Goal: Obtain resource: Download file/media

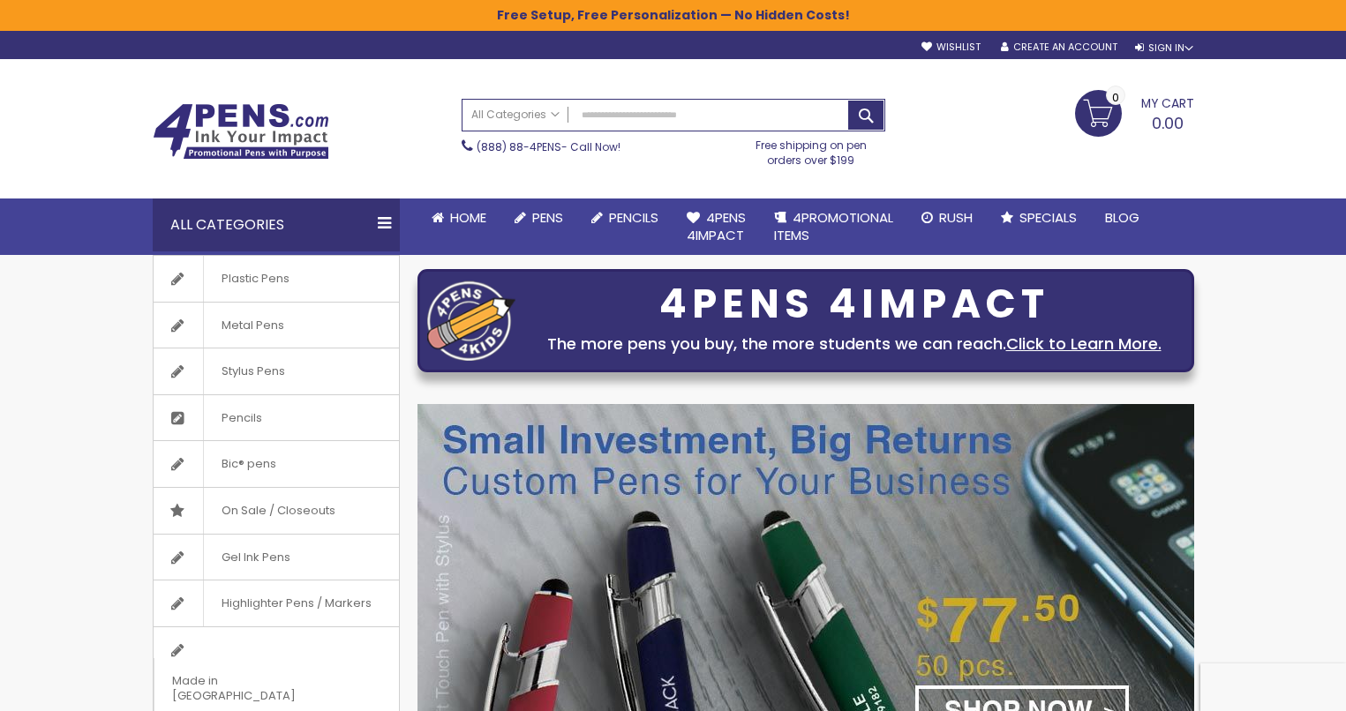
type input "**********"
click at [1092, 134] on link "My Cart 0.00 0" at bounding box center [1134, 112] width 119 height 44
click at [1148, 41] on div "Sign In" at bounding box center [1164, 47] width 58 height 13
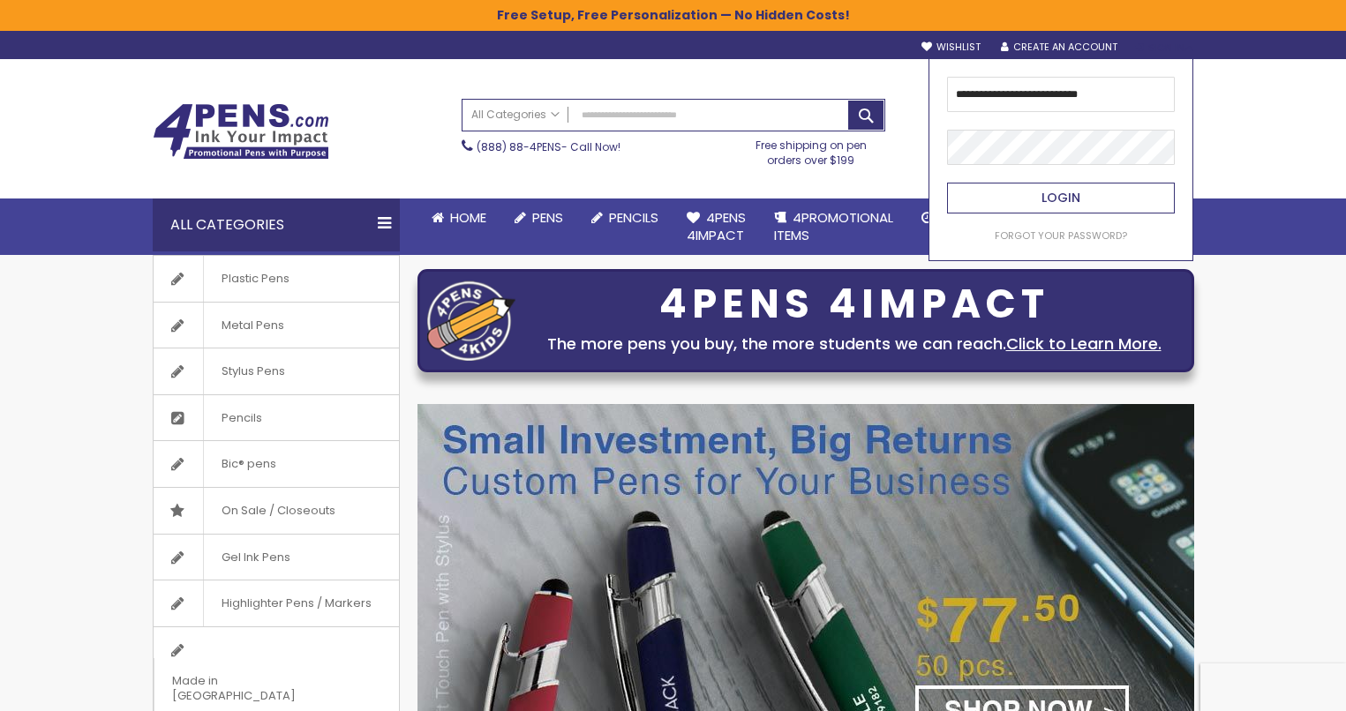
click at [1048, 202] on span "Login" at bounding box center [1061, 198] width 39 height 18
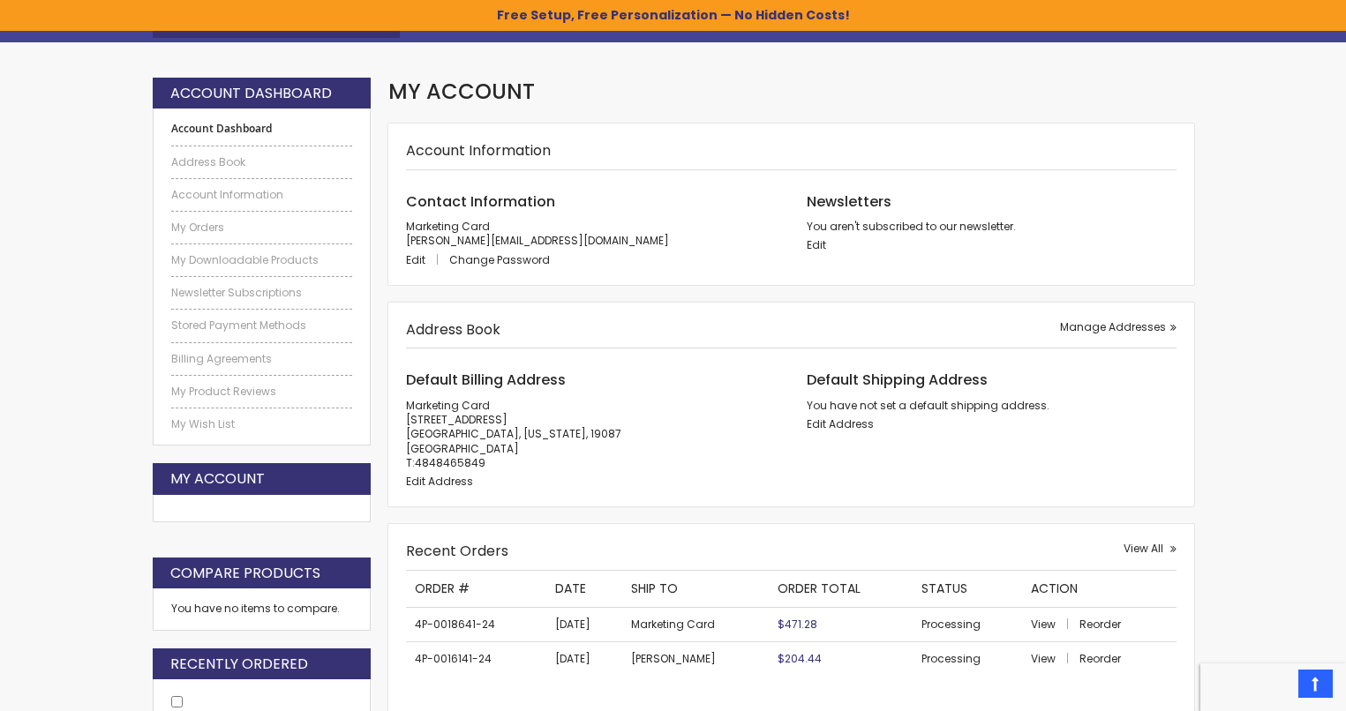
scroll to position [247, 0]
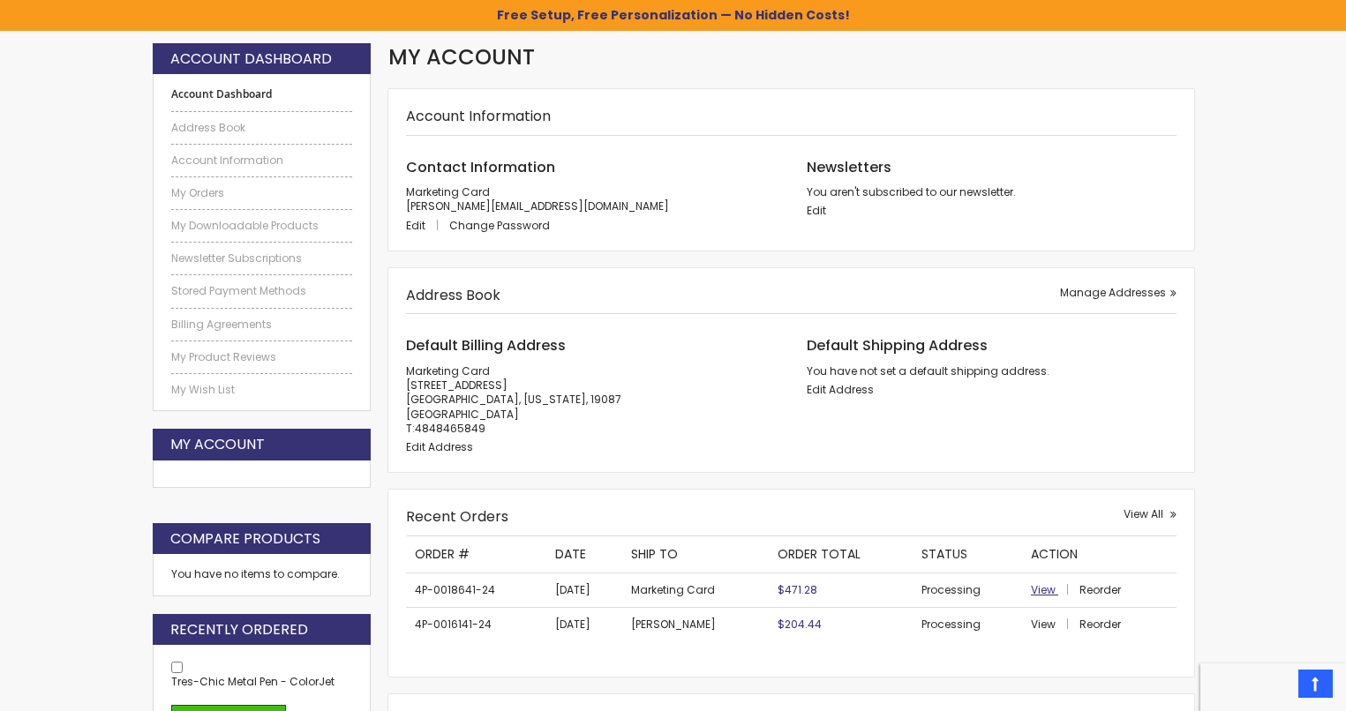
click at [1042, 588] on span "View" at bounding box center [1043, 590] width 25 height 15
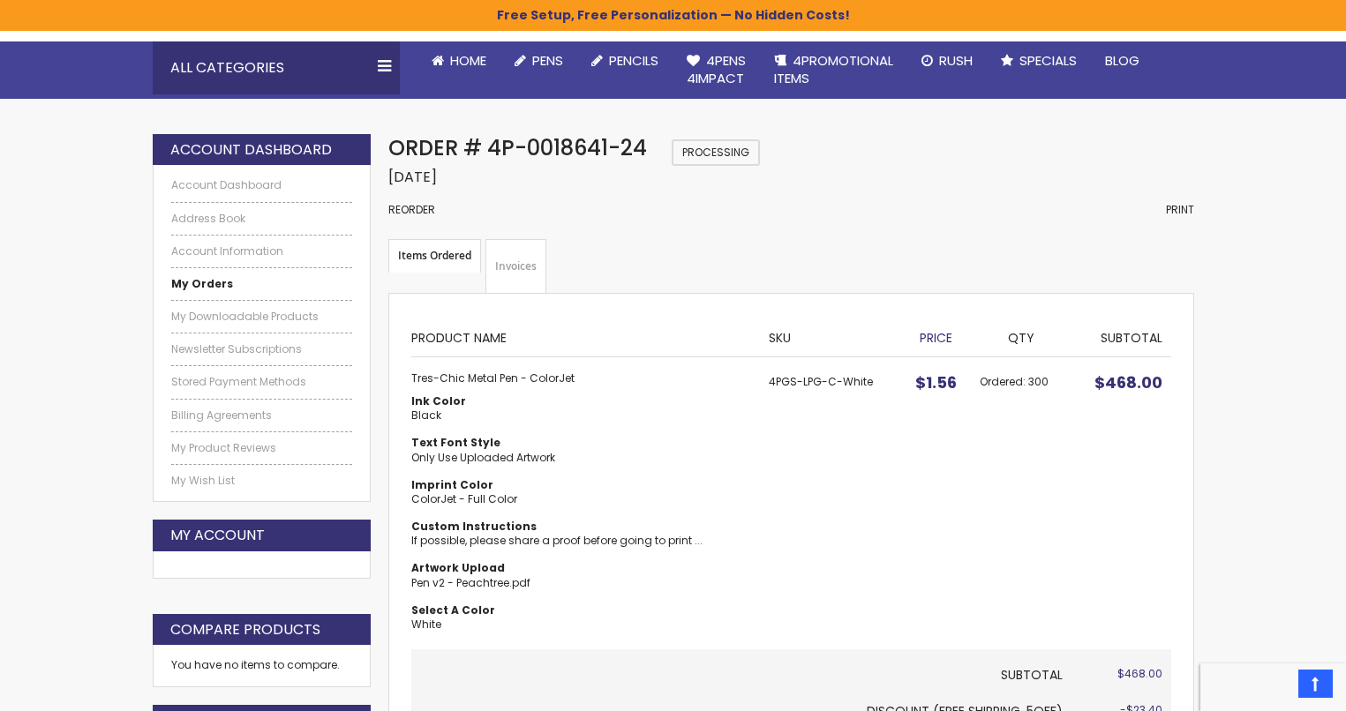
scroll to position [157, 0]
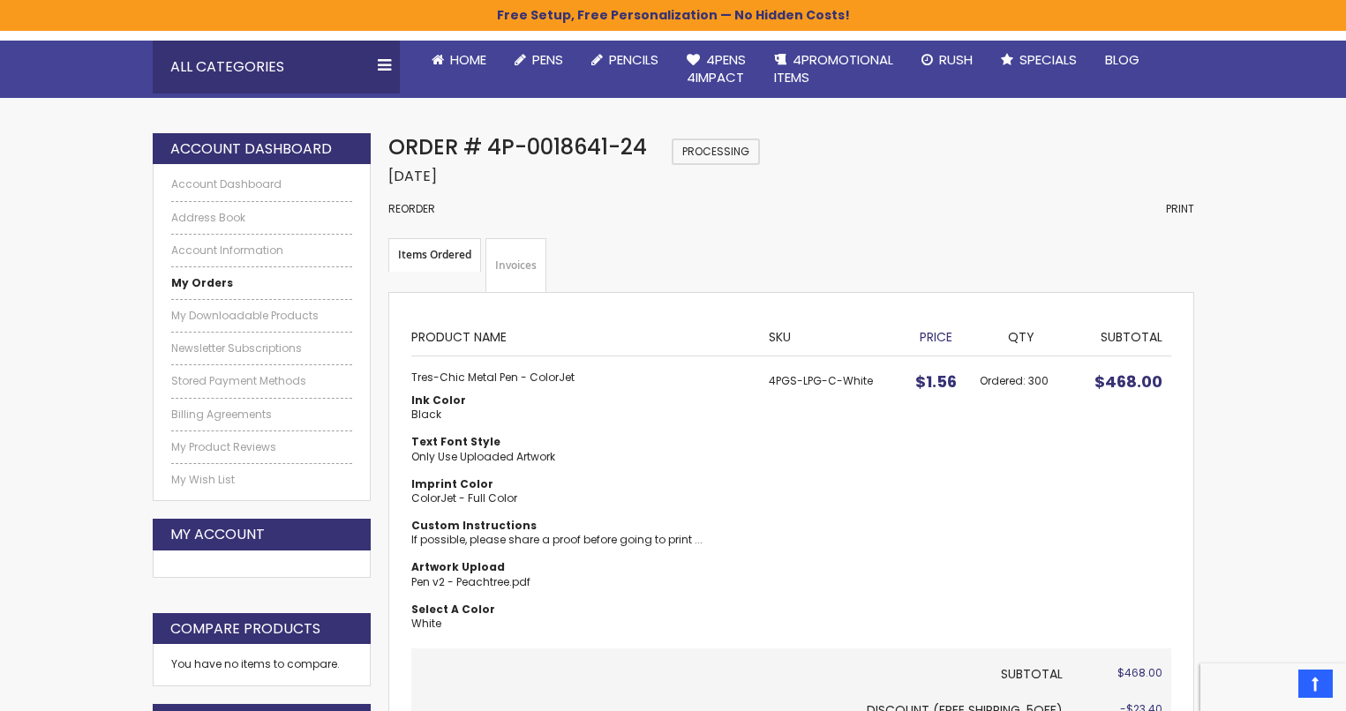
click at [491, 374] on strong "Tres-Chic Metal Pen - ColorJet" at bounding box center [581, 378] width 340 height 14
click at [491, 375] on strong "Tres-Chic Metal Pen - ColorJet" at bounding box center [581, 378] width 340 height 14
copy td "Tres-Chic Metal Pen - ColorJet"
click at [643, 310] on div "Items Ordered Items Ordered Product Name SKU Price Qty Subtotal Tres-Chic Metal…" at bounding box center [790, 589] width 805 height 595
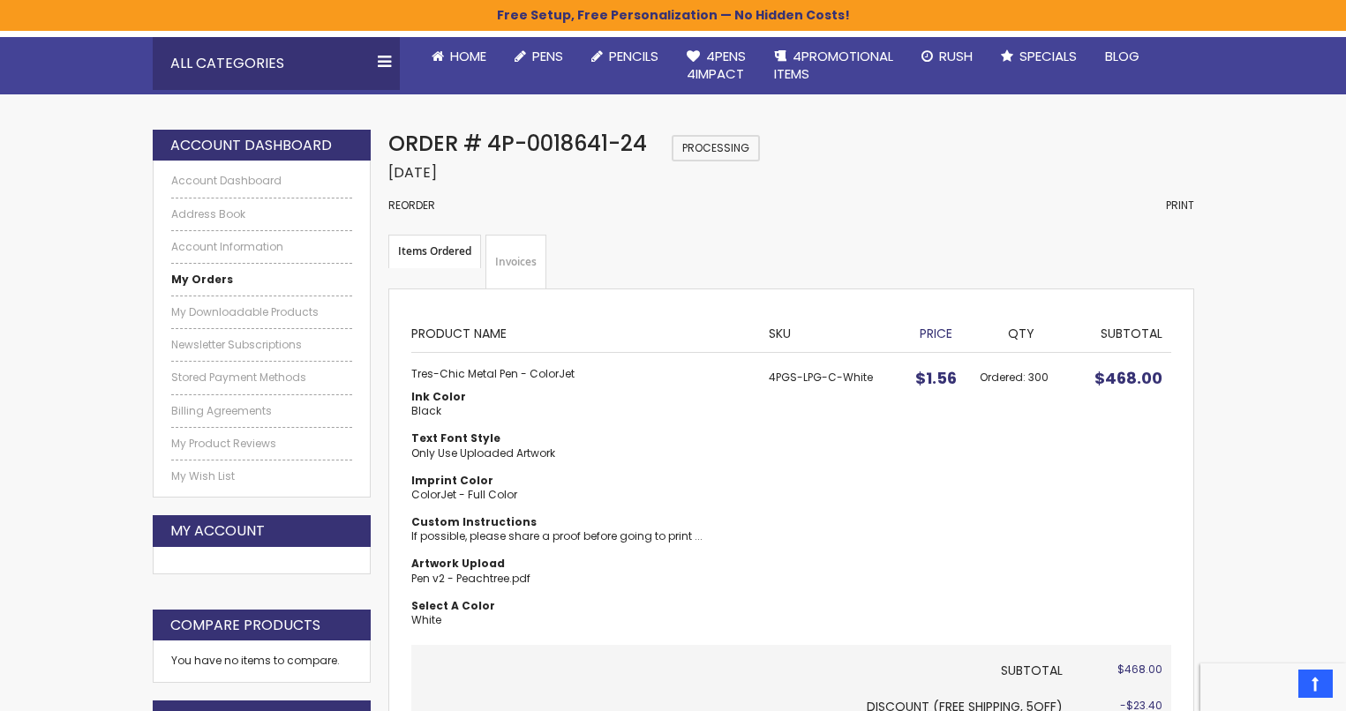
scroll to position [192, 0]
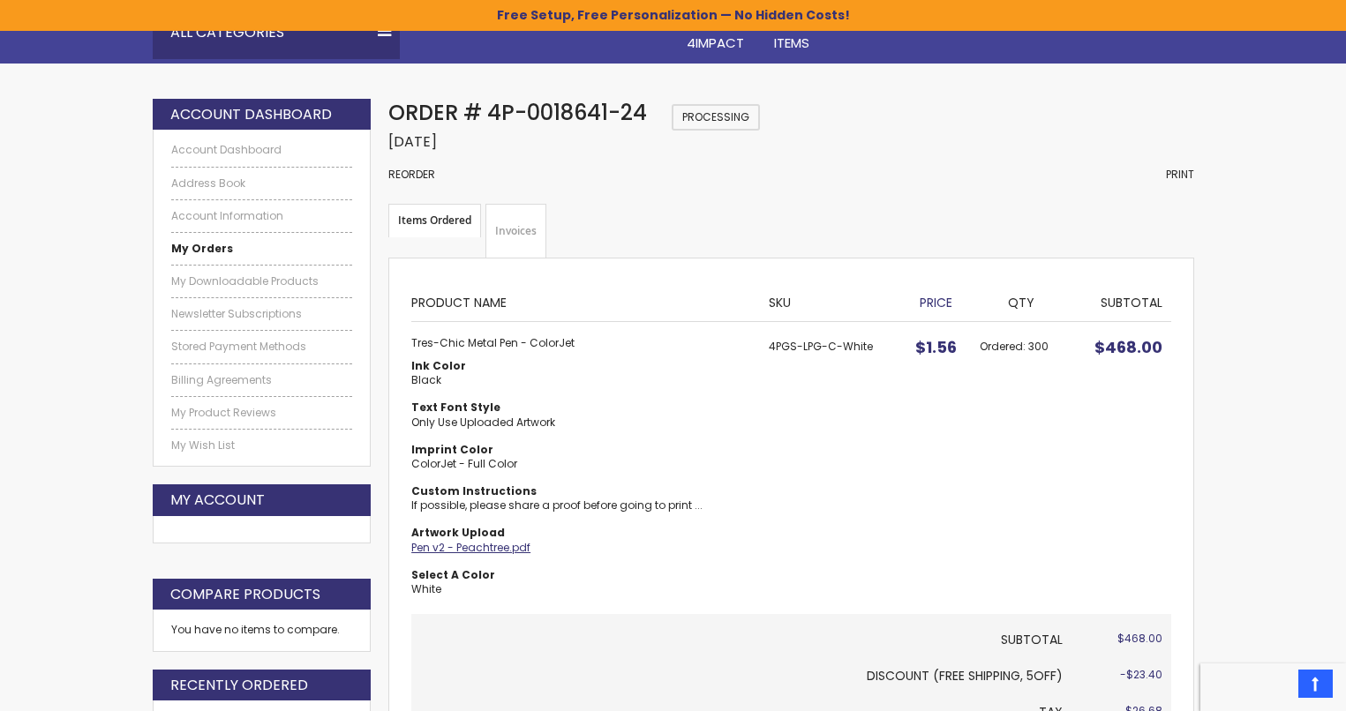
click at [455, 552] on link "Pen v2 - Peachtree.pdf" at bounding box center [470, 547] width 119 height 15
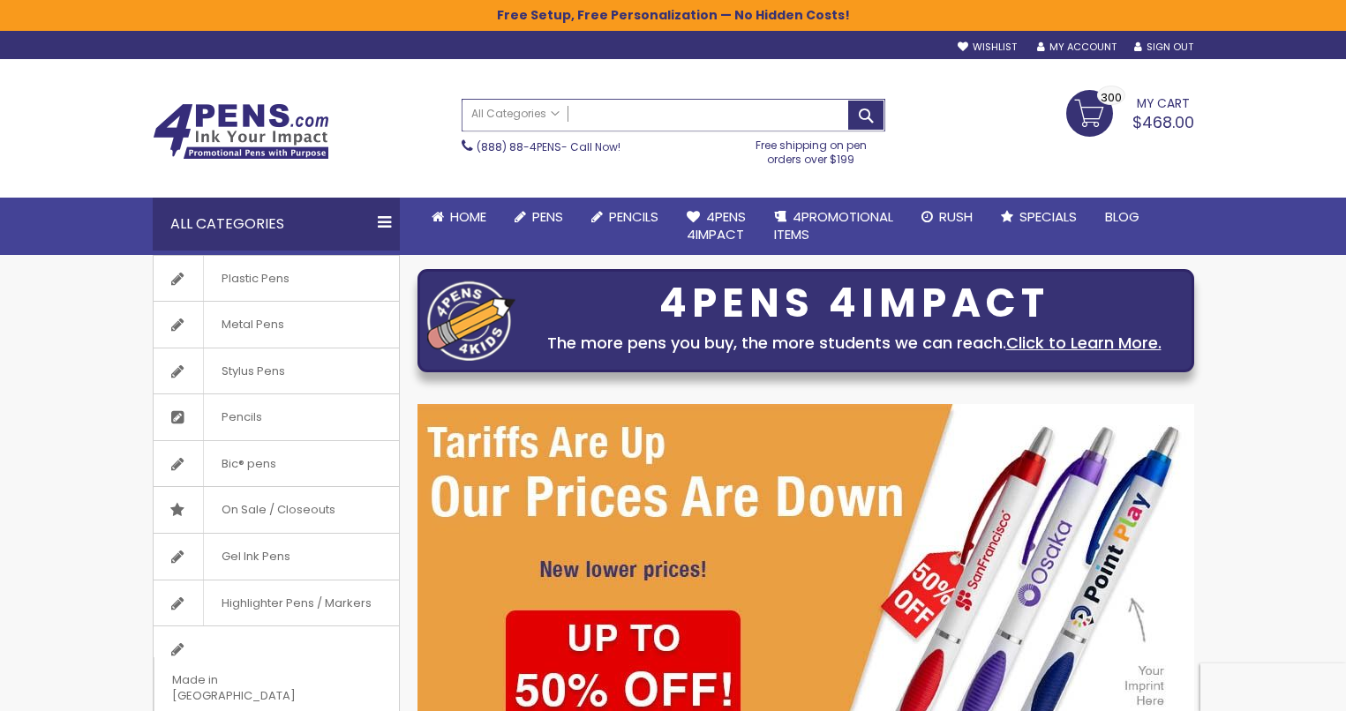
click at [759, 117] on input "Search" at bounding box center [674, 115] width 422 height 31
paste input "**********"
click at [867, 114] on button "Search" at bounding box center [865, 115] width 35 height 29
type input "**********"
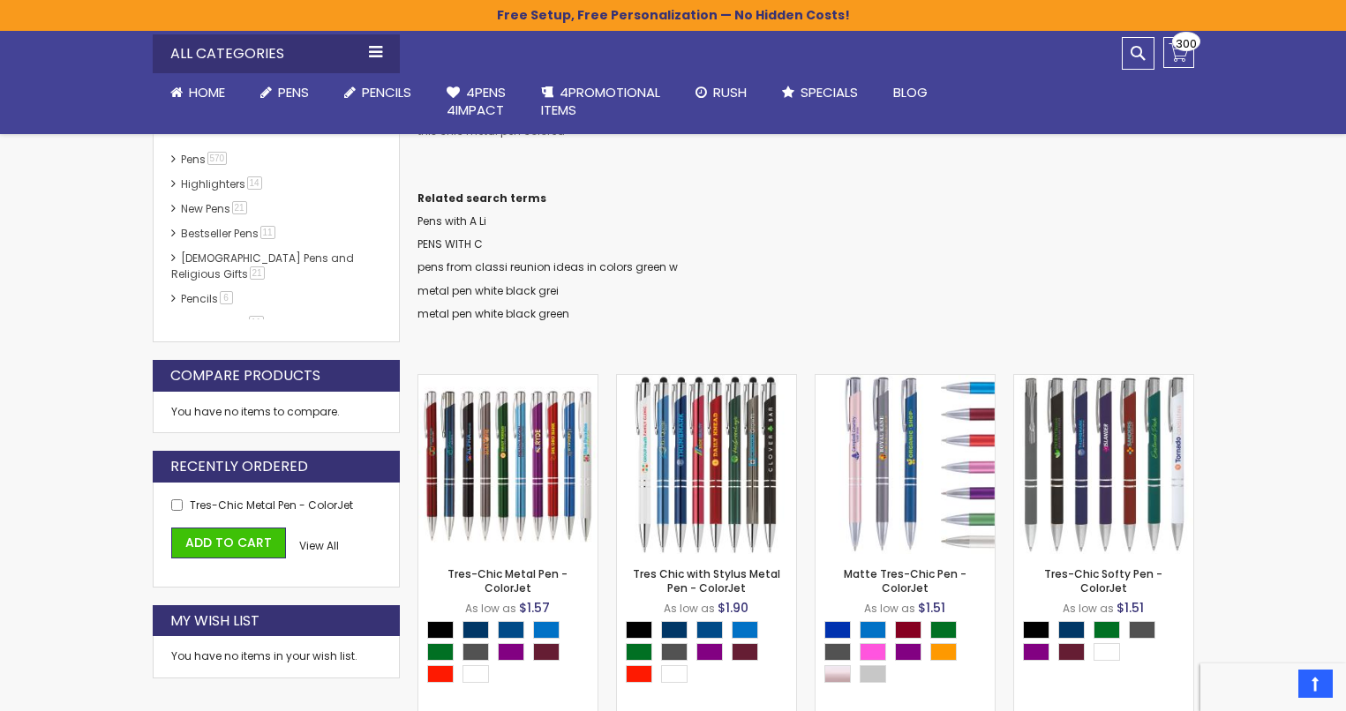
scroll to position [372, 0]
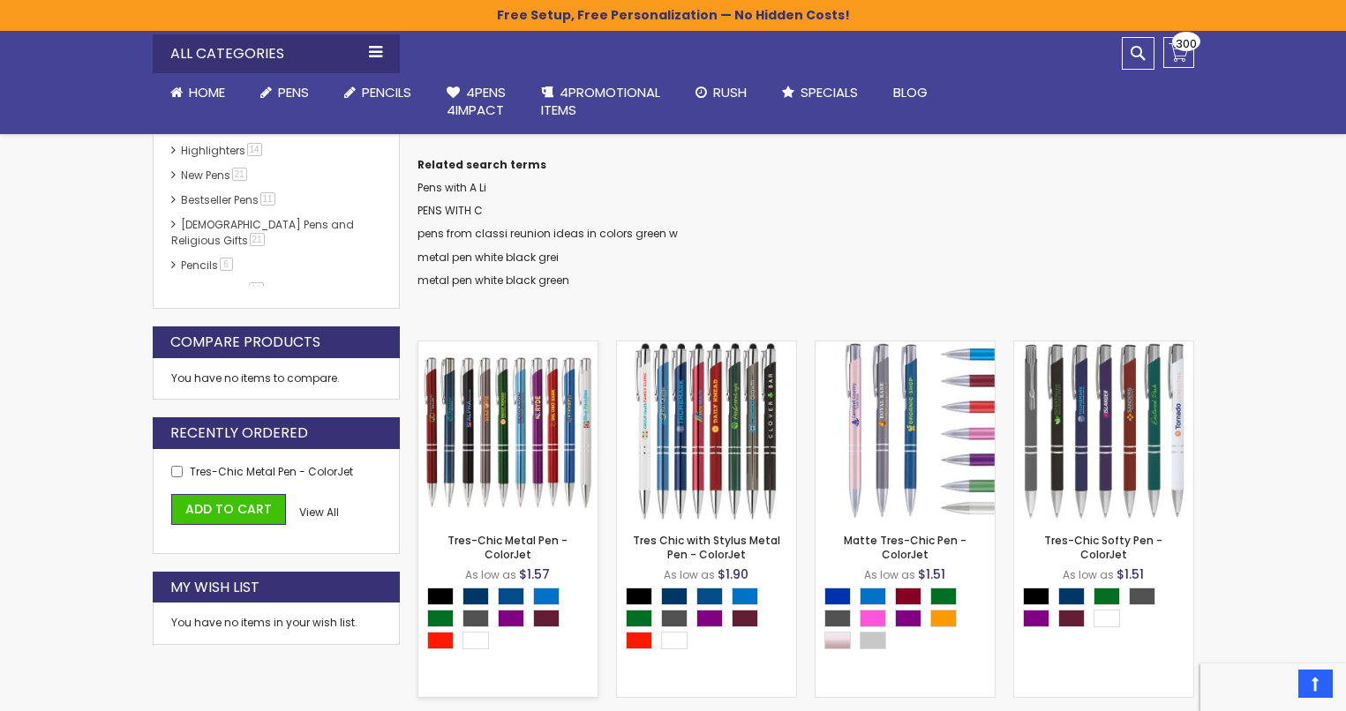
click at [523, 455] on img at bounding box center [507, 431] width 179 height 179
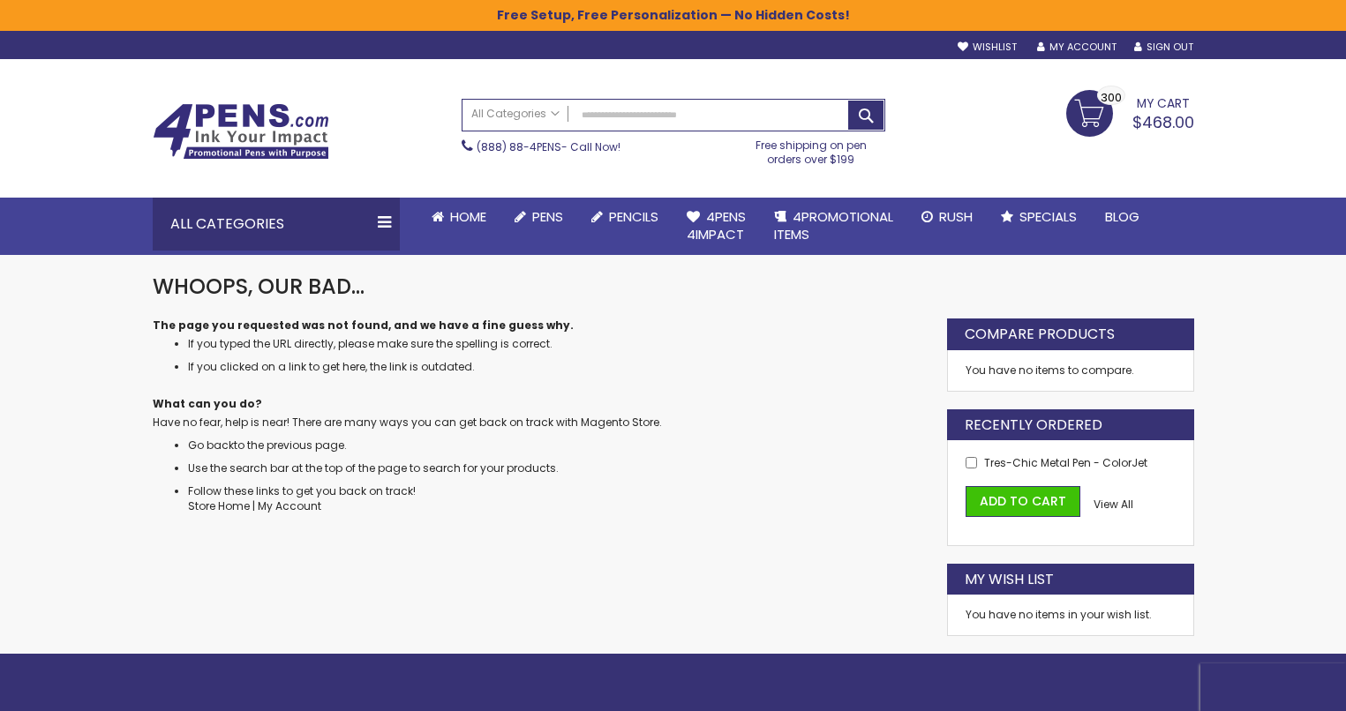
scroll to position [453, 0]
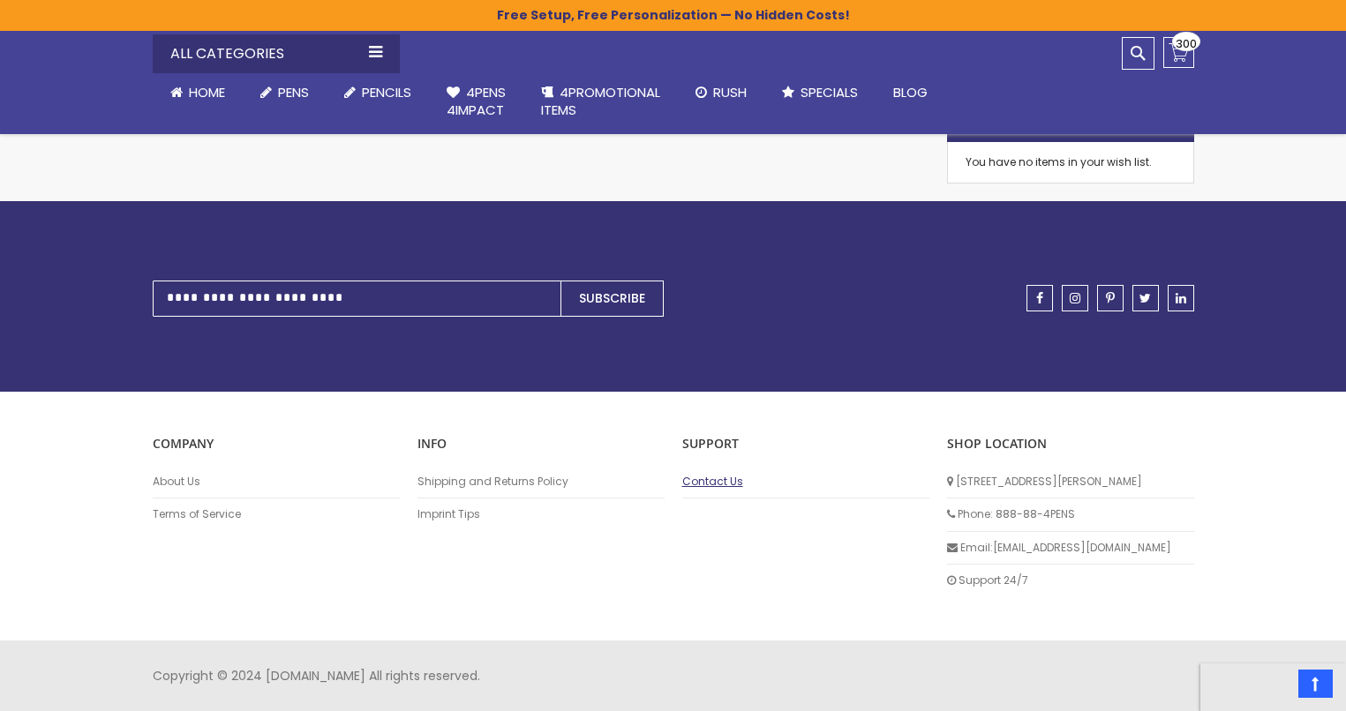
click at [720, 488] on link "Contact Us" at bounding box center [805, 482] width 247 height 14
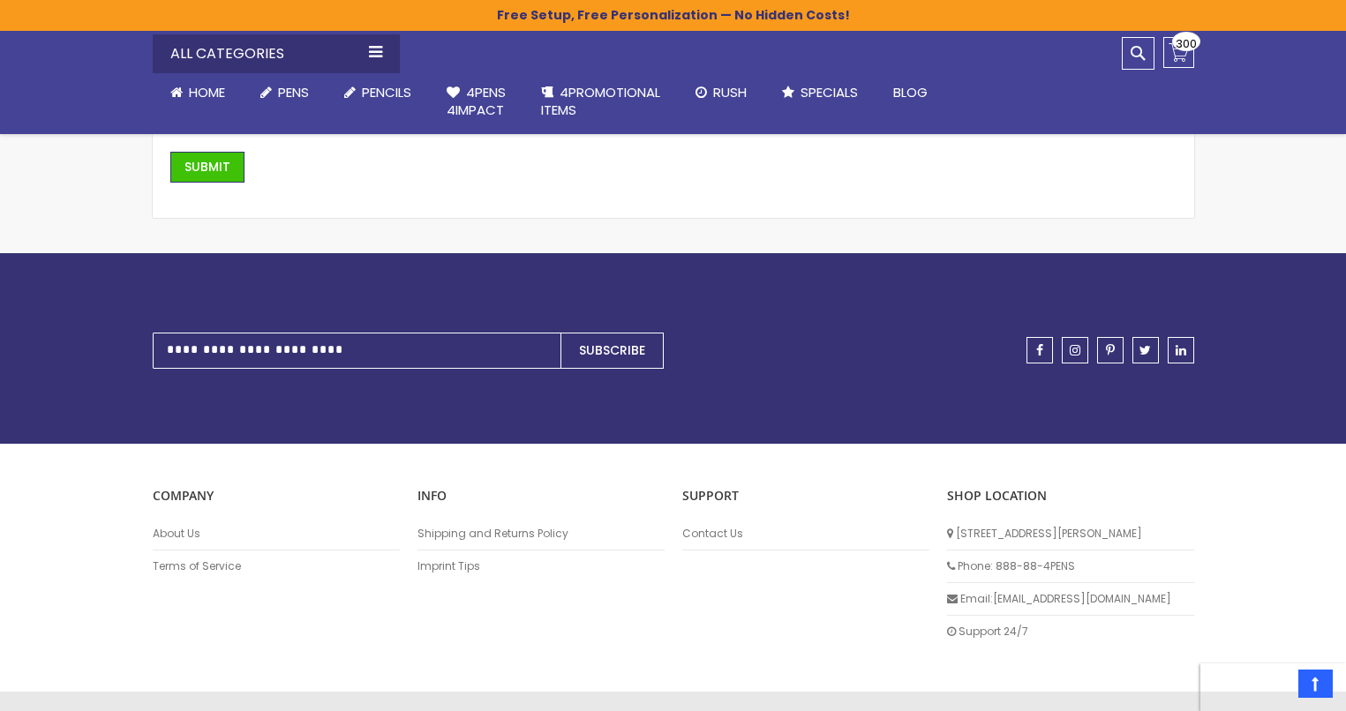
scroll to position [598, 0]
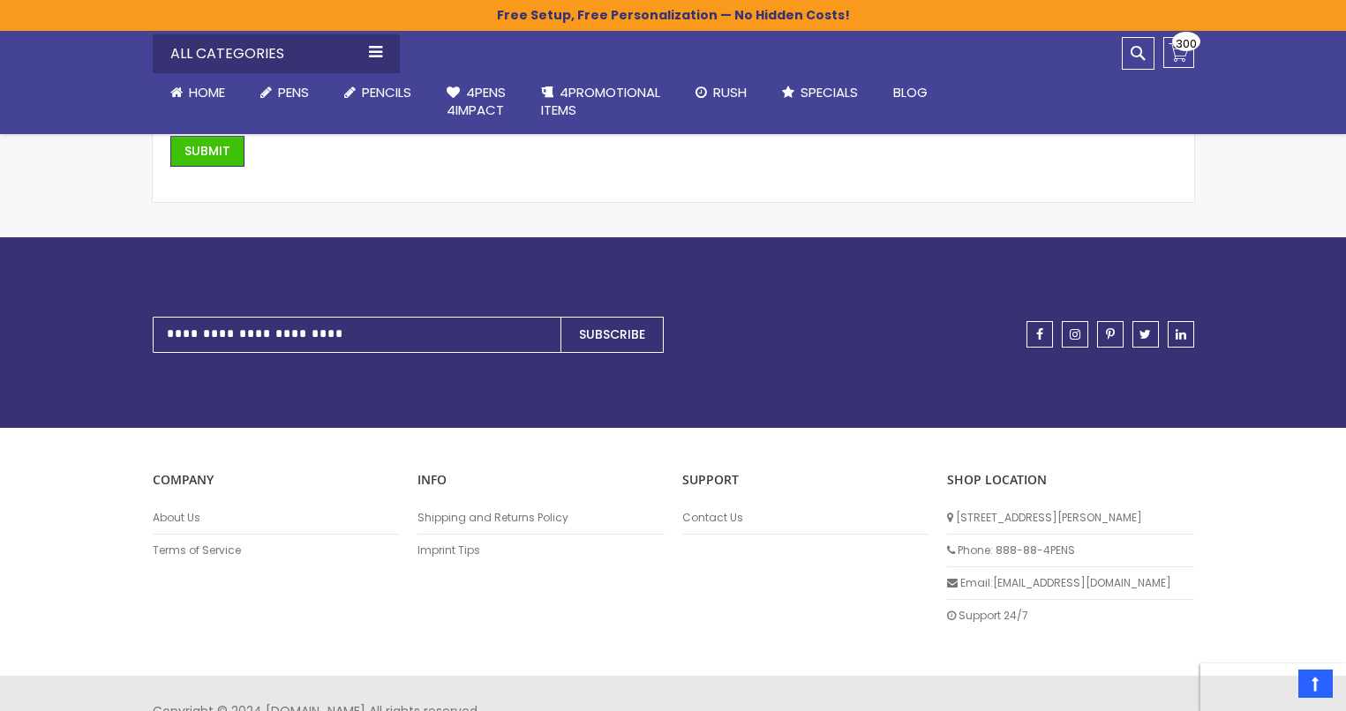
drag, startPoint x: 1117, startPoint y: 576, endPoint x: 1014, endPoint y: 576, distance: 103.3
click at [1014, 576] on li "Email: [EMAIL_ADDRESS][DOMAIN_NAME]" at bounding box center [1070, 584] width 247 height 33
drag, startPoint x: 1081, startPoint y: 583, endPoint x: 995, endPoint y: 583, distance: 86.5
click at [995, 583] on li "Email: [EMAIL_ADDRESS][DOMAIN_NAME]" at bounding box center [1070, 584] width 247 height 33
copy li "[EMAIL_ADDRESS][DOMAIN_NAME]"
